Goal: Information Seeking & Learning: Check status

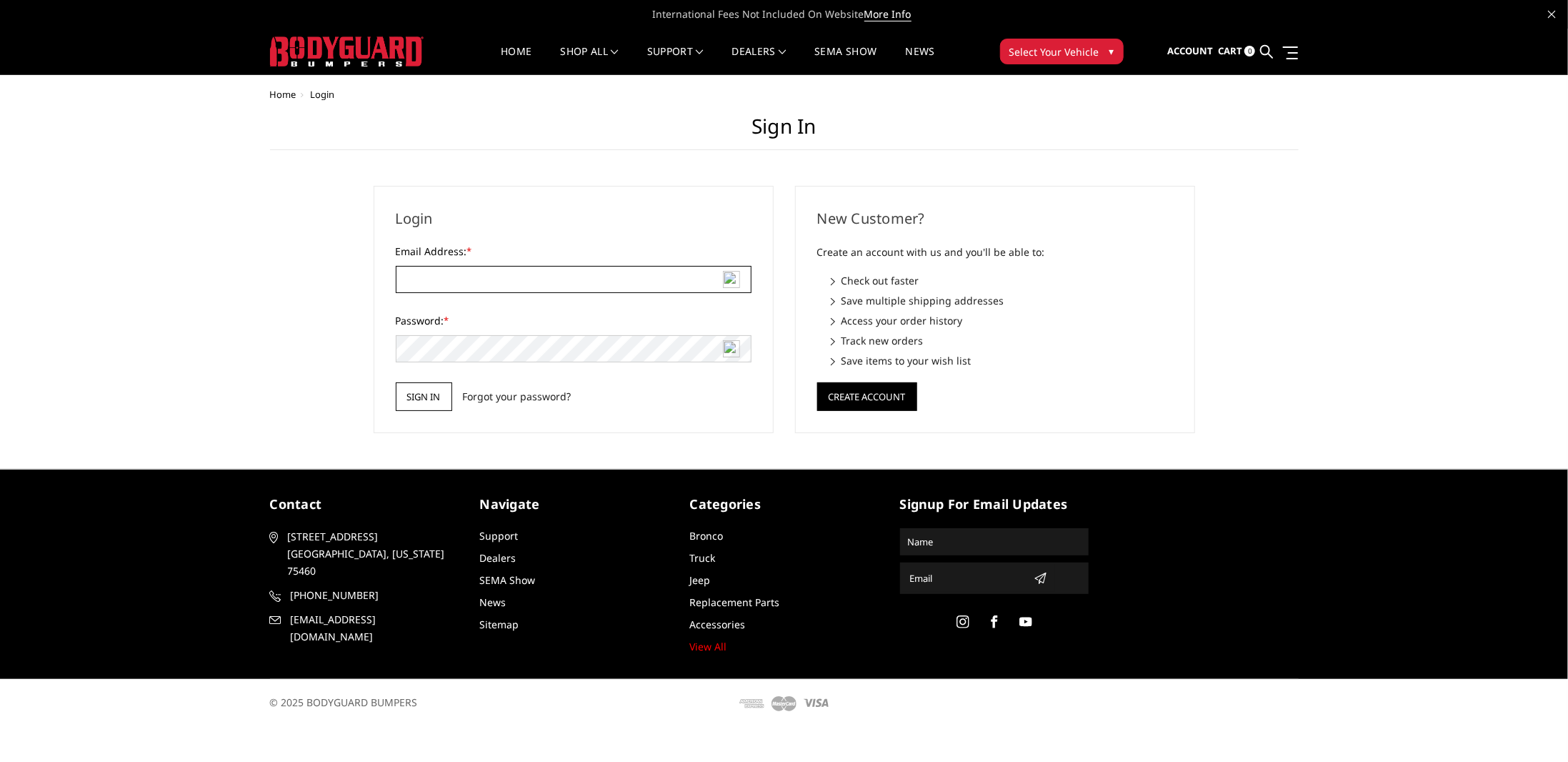
type input "[EMAIL_ADDRESS][DOMAIN_NAME]"
click at [426, 397] on input "Sign in" at bounding box center [423, 396] width 56 height 28
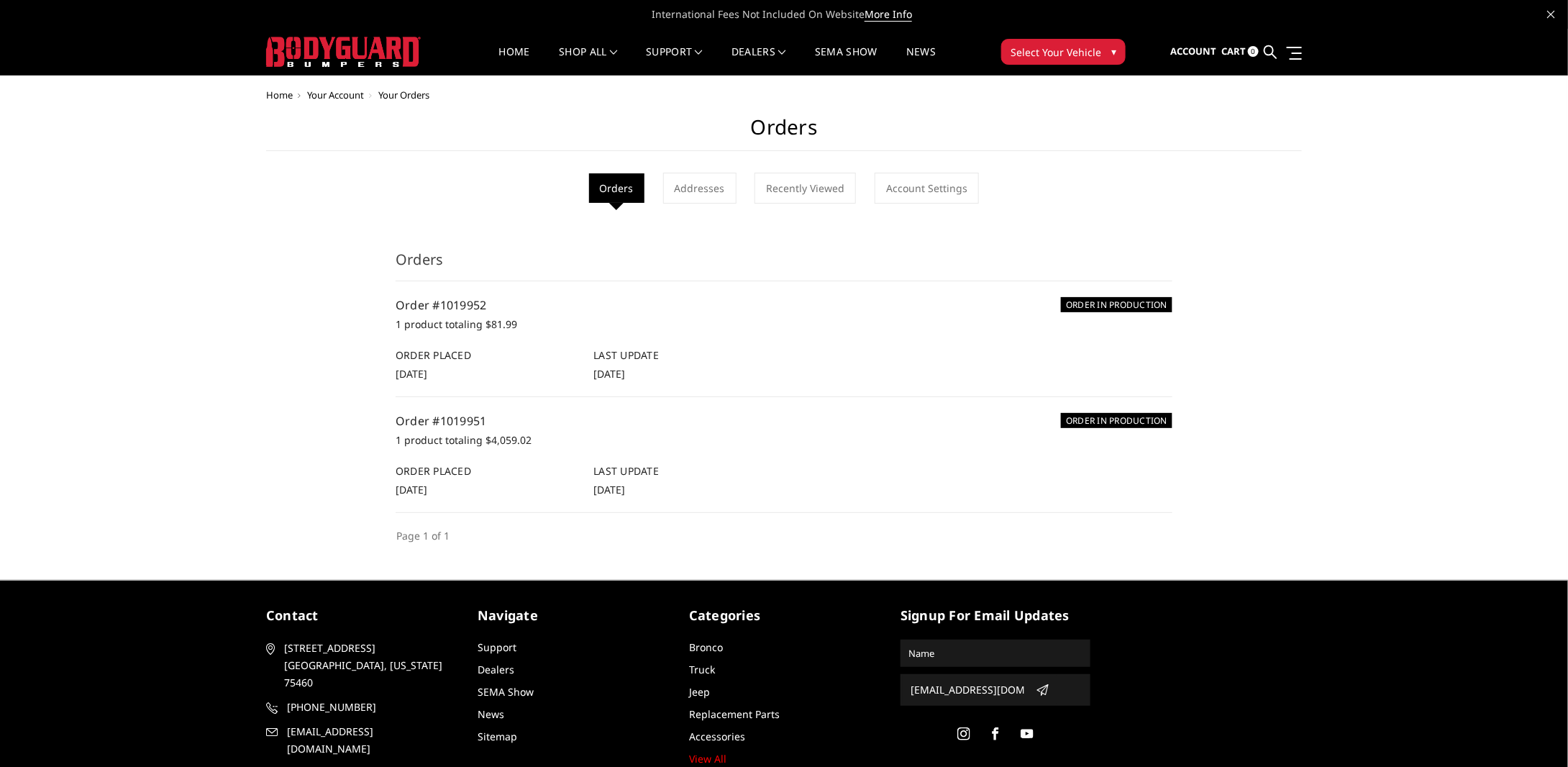
drag, startPoint x: 460, startPoint y: 414, endPoint x: 757, endPoint y: 389, distance: 298.1
click at [757, 389] on li "ORDER IN PRODUCTION Order #1019952 1 product totaling $81.99 Order Placed [DATE…" at bounding box center [784, 339] width 777 height 116
drag, startPoint x: 504, startPoint y: 416, endPoint x: 380, endPoint y: 416, distance: 124.0
click at [380, 416] on div "Home Your Account Your Orders Orders Orders Addresses Recently Viewed Account S…" at bounding box center [784, 317] width 1035 height 454
copy link "Order #1019951"
